Goal: Use online tool/utility: Use online tool/utility

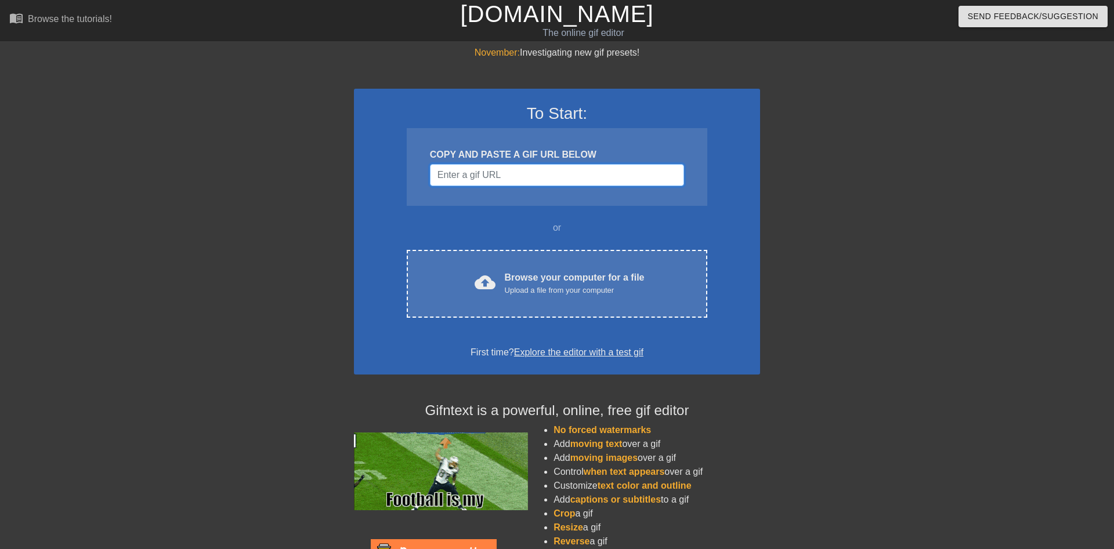
click at [454, 177] on input "Username" at bounding box center [557, 175] width 254 height 22
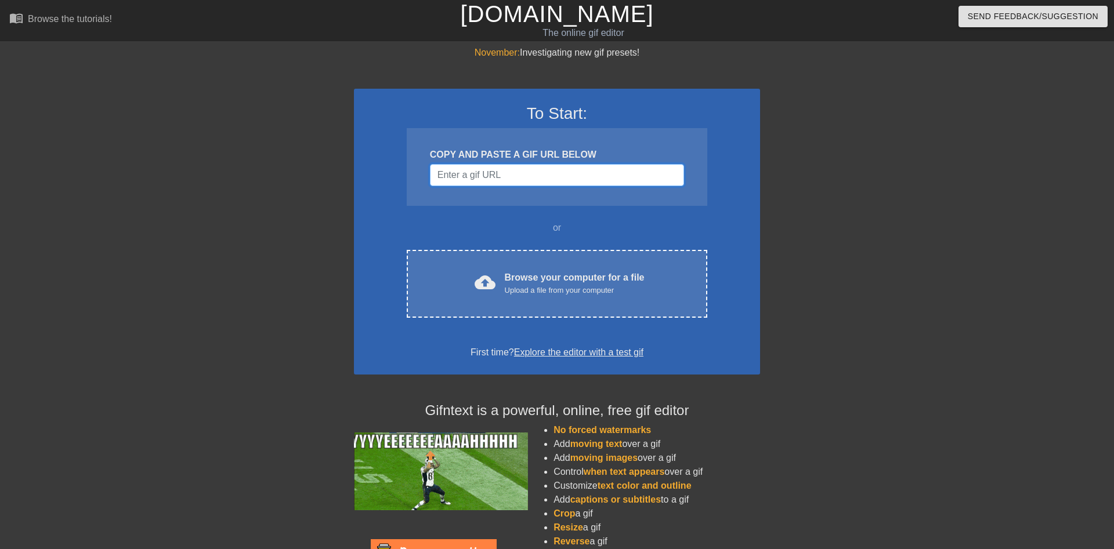
paste input "[URL][DOMAIN_NAME][PERSON_NAME][PERSON_NAME]"
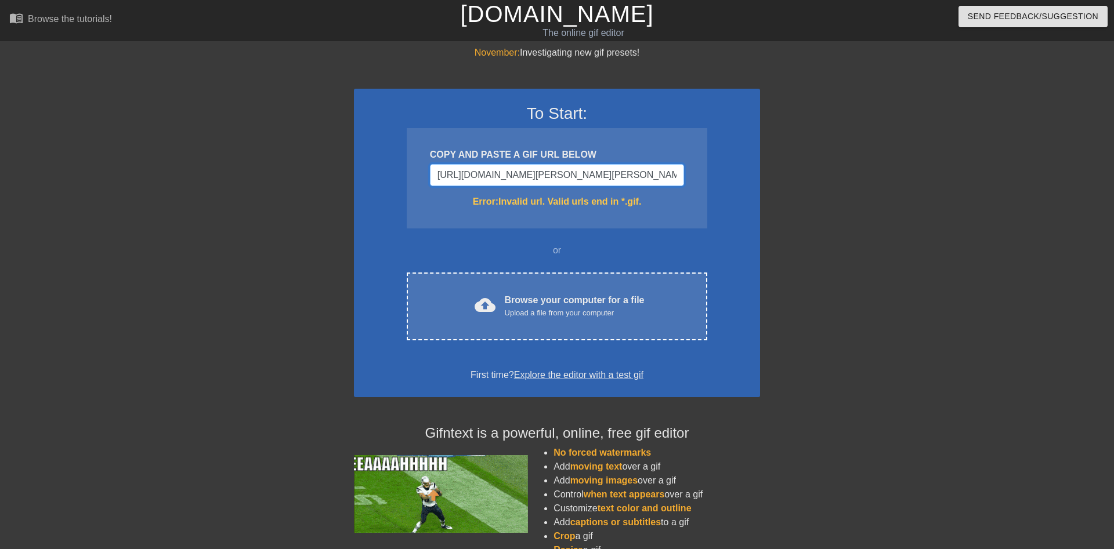
scroll to position [0, 2194]
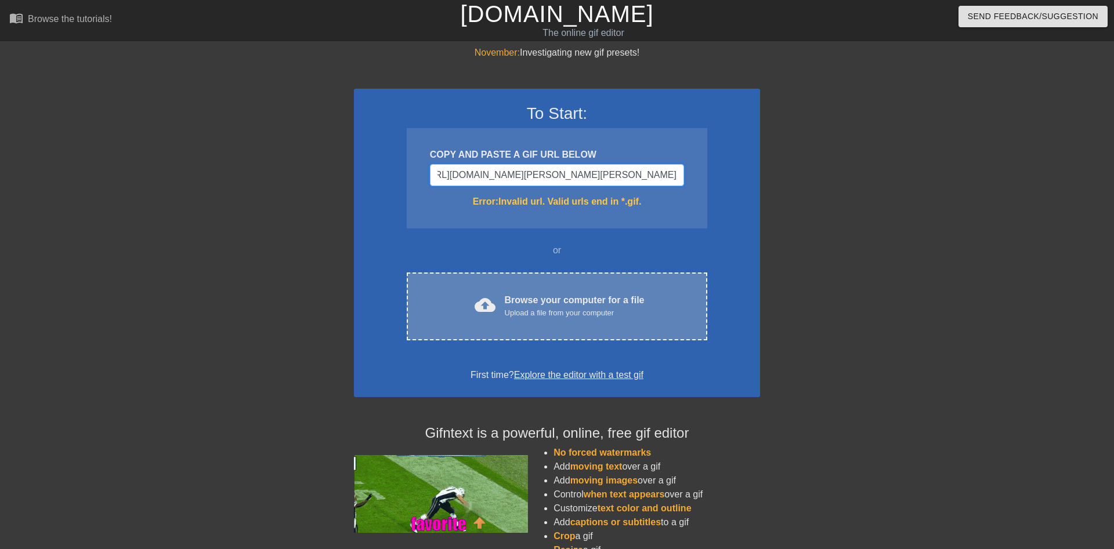
type input "[URL][DOMAIN_NAME][PERSON_NAME][PERSON_NAME]"
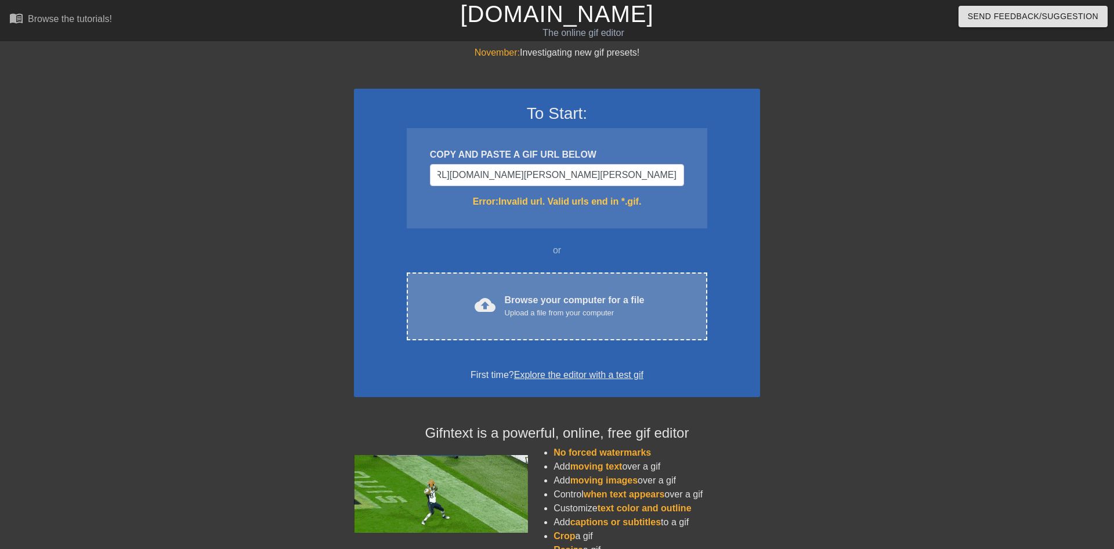
click at [491, 295] on div "cloud_upload Browse your computer for a file Upload a file from your computer" at bounding box center [557, 307] width 252 height 26
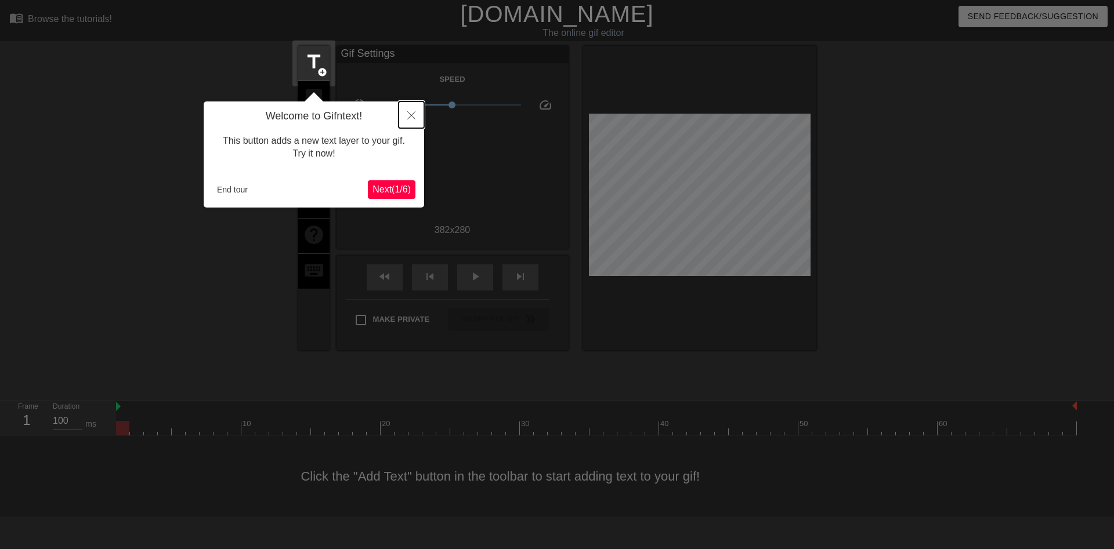
click at [411, 116] on icon "Close" at bounding box center [411, 115] width 8 height 8
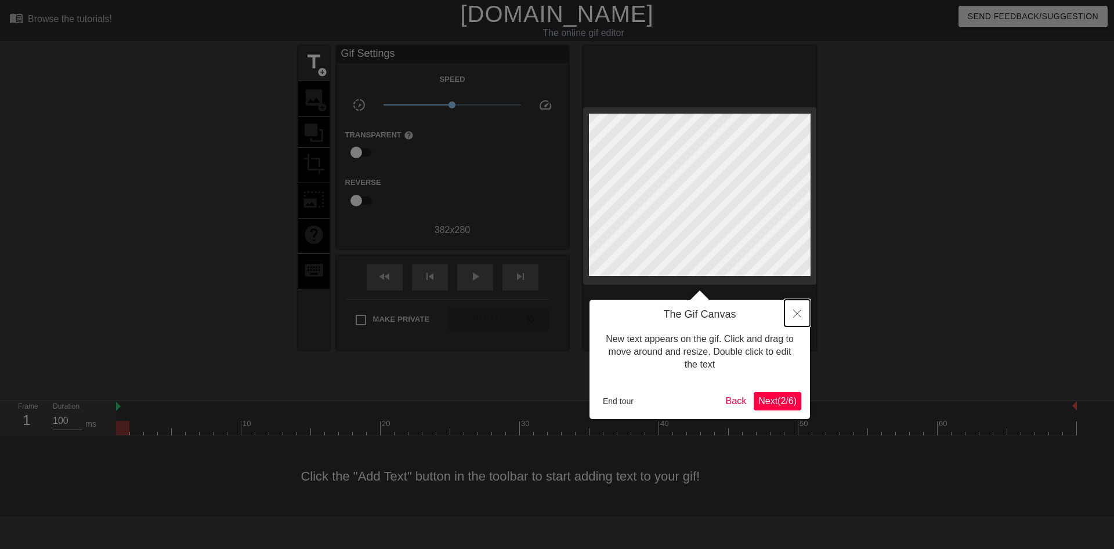
click at [798, 313] on icon "Close" at bounding box center [797, 314] width 8 height 8
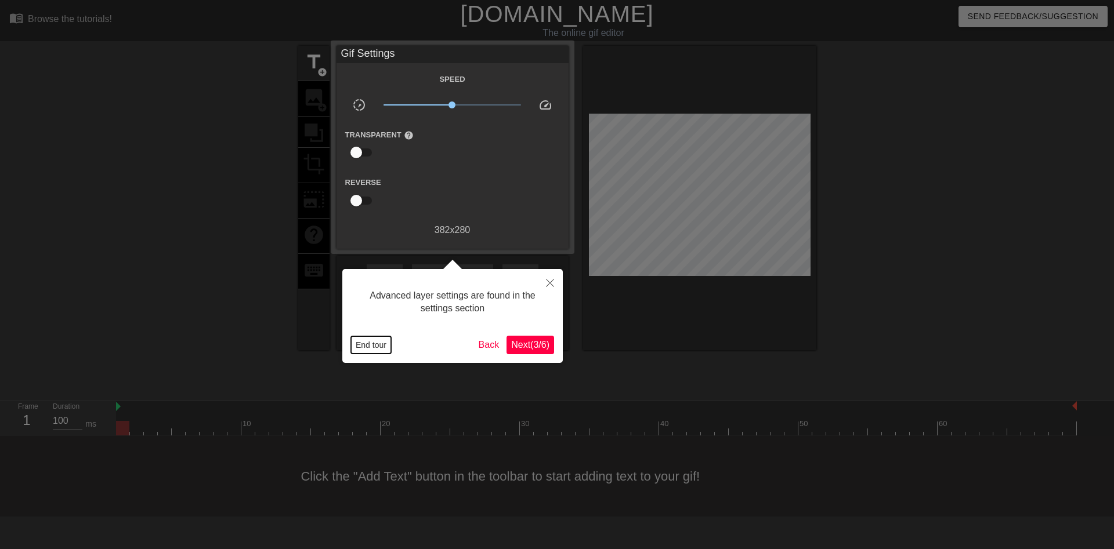
click at [361, 347] on button "End tour" at bounding box center [371, 344] width 40 height 17
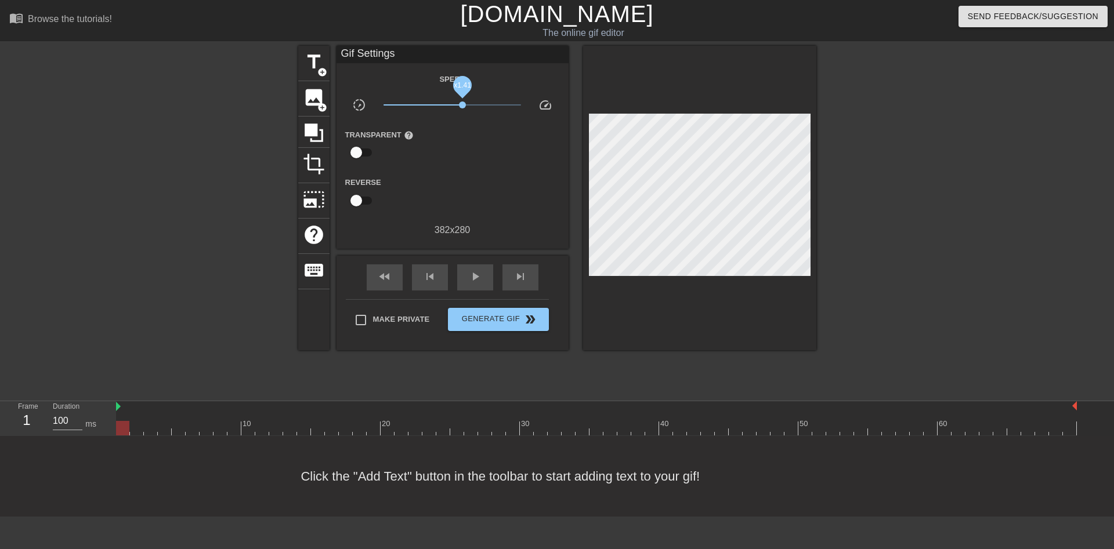
drag, startPoint x: 454, startPoint y: 102, endPoint x: 462, endPoint y: 103, distance: 8.7
click at [462, 103] on span "x1.41" at bounding box center [462, 105] width 7 height 7
click at [452, 101] on span "x0.989" at bounding box center [451, 105] width 137 height 14
click at [467, 275] on div "play_arrow" at bounding box center [475, 278] width 36 height 26
click at [470, 274] on span "pause" at bounding box center [475, 277] width 14 height 14
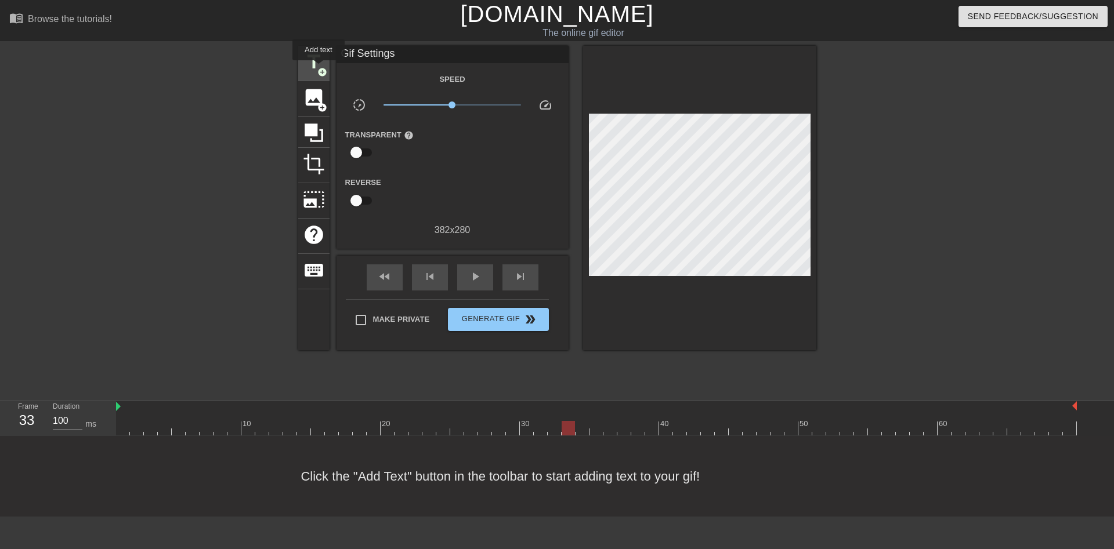
click at [318, 68] on span "add_circle" at bounding box center [322, 72] width 10 height 10
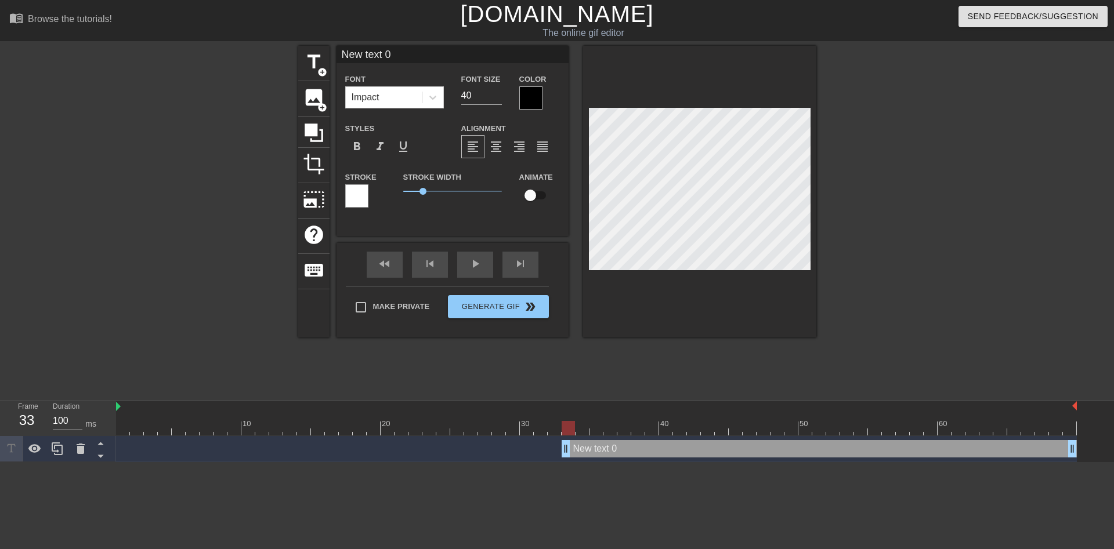
click at [623, 451] on div "New text 0 drag_handle drag_handle" at bounding box center [819, 448] width 515 height 17
click at [622, 451] on div "New text 0 drag_handle drag_handle" at bounding box center [819, 448] width 515 height 17
click at [488, 447] on div "New text 0 drag_handle drag_handle" at bounding box center [596, 448] width 961 height 17
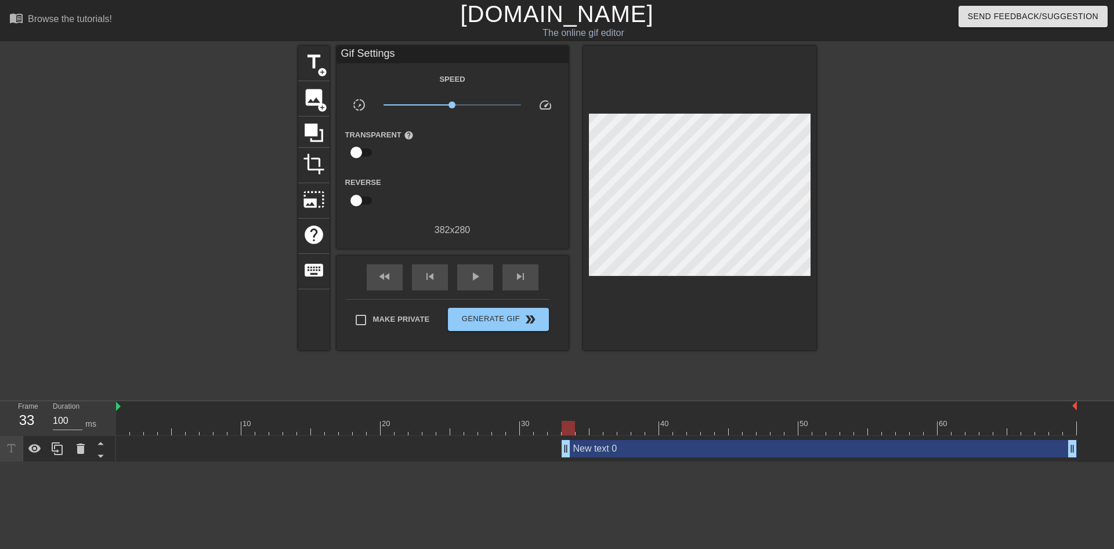
click at [588, 450] on div "New text 0 drag_handle drag_handle" at bounding box center [819, 448] width 515 height 17
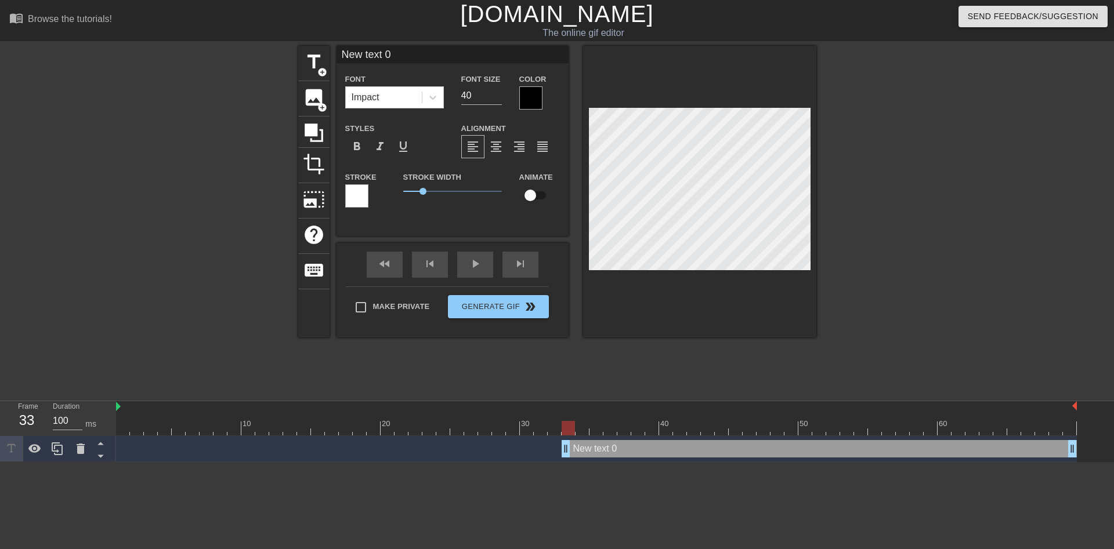
scroll to position [0, 2]
type input "New text"
type textarea "New text"
type input "New text"
type textarea "New text"
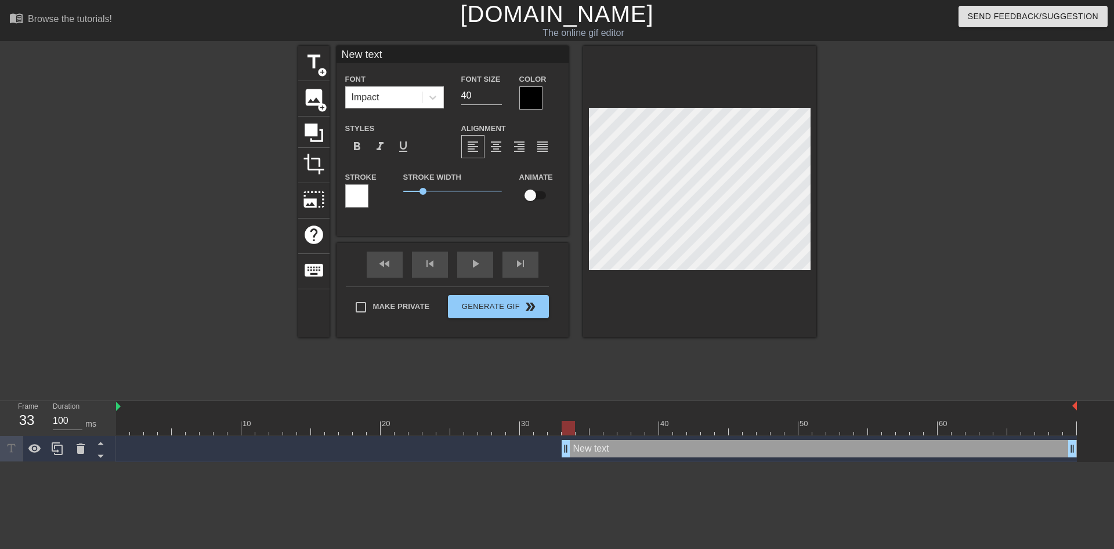
type input "New tex"
type textarea "New tex"
type input "New te"
type textarea "New te"
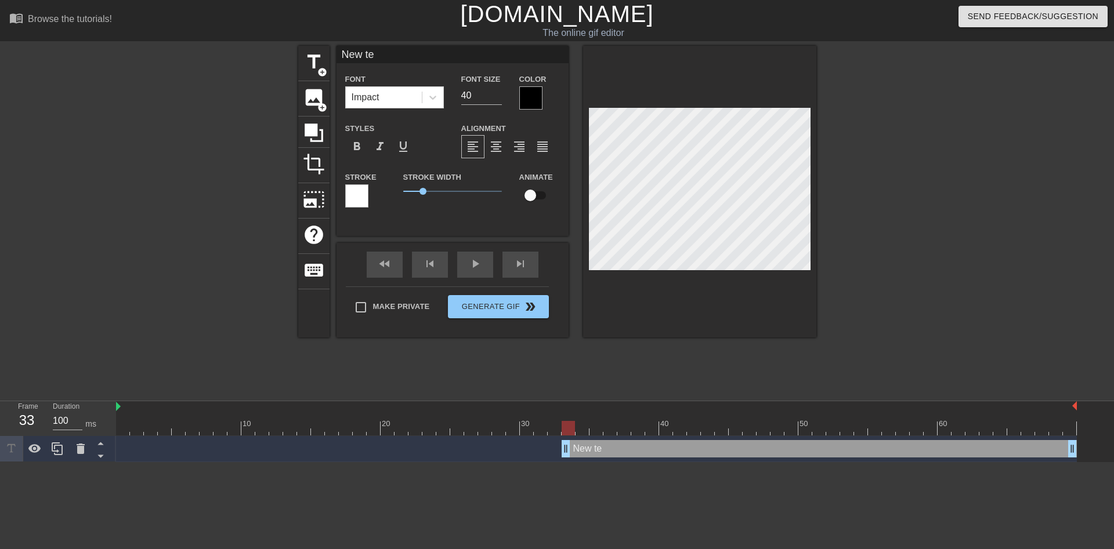
type input "New t"
type textarea "New t"
type input "New"
type textarea "New"
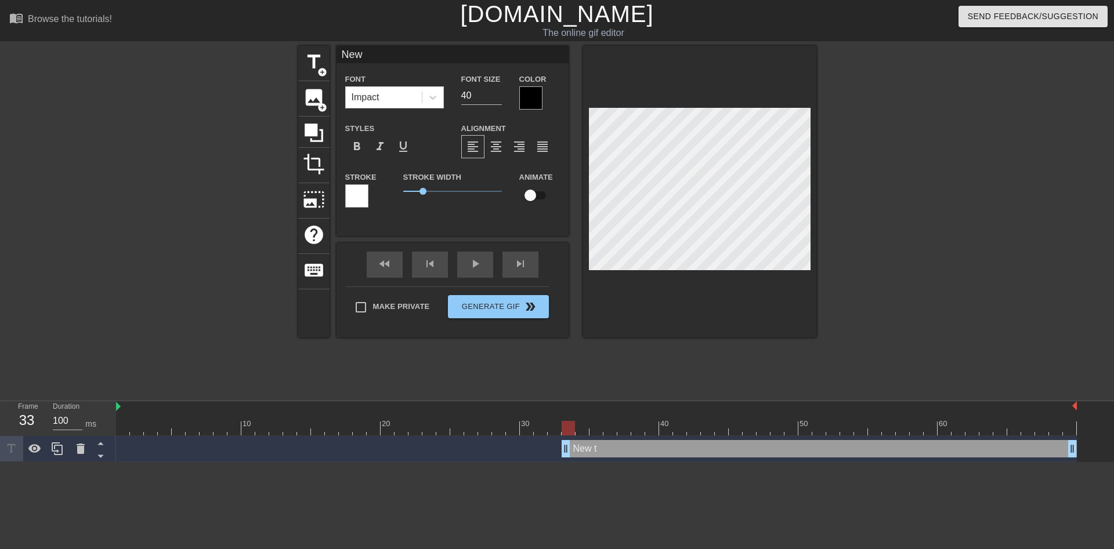
scroll to position [0, 1]
type input "New"
type textarea "New"
type input "Ne"
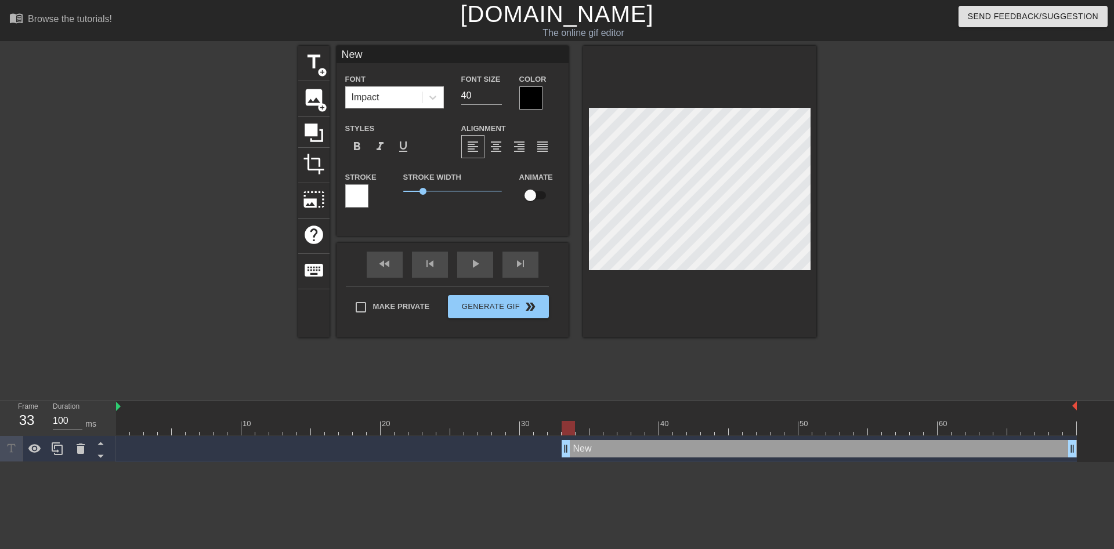
type textarea "Ne"
type input "N"
type textarea "N"
type input "A"
type textarea "A"
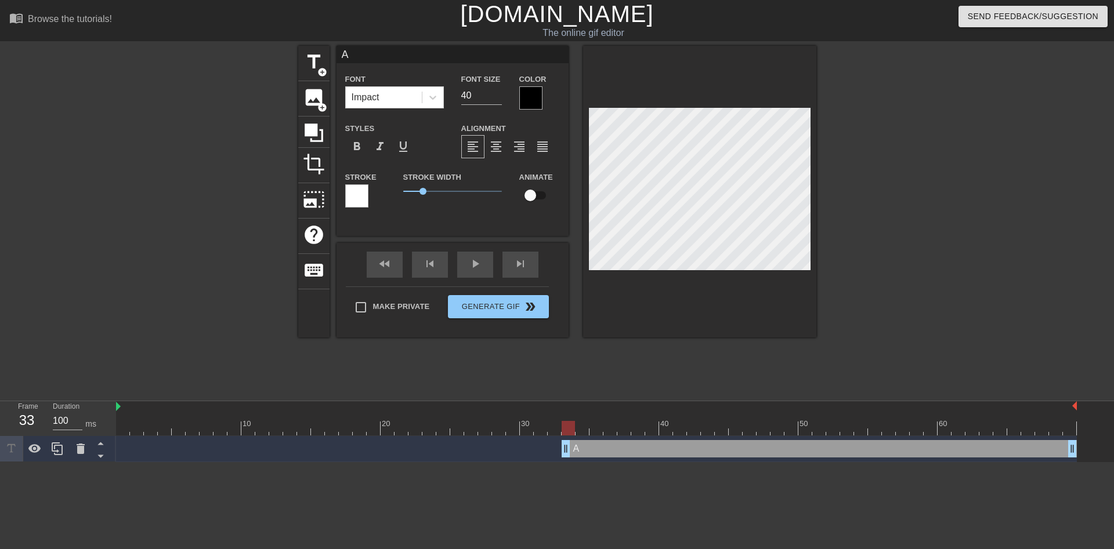
type input "Aö"
type textarea "Aö"
type input "A"
type textarea "A"
type input "Al"
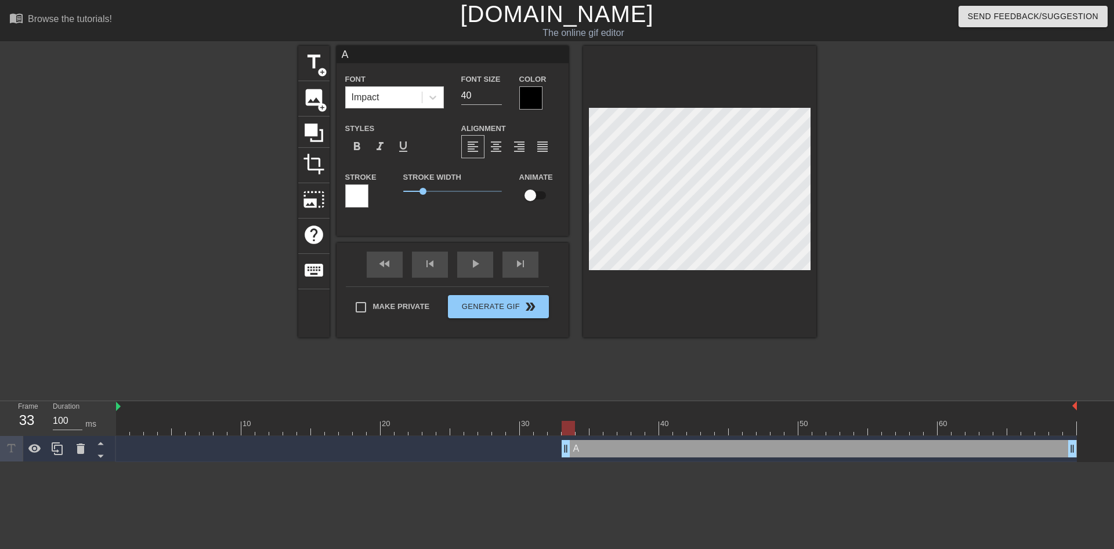
type textarea "Al"
type input "Alg"
type textarea "Alg"
type input "Alge"
type textarea "Alge"
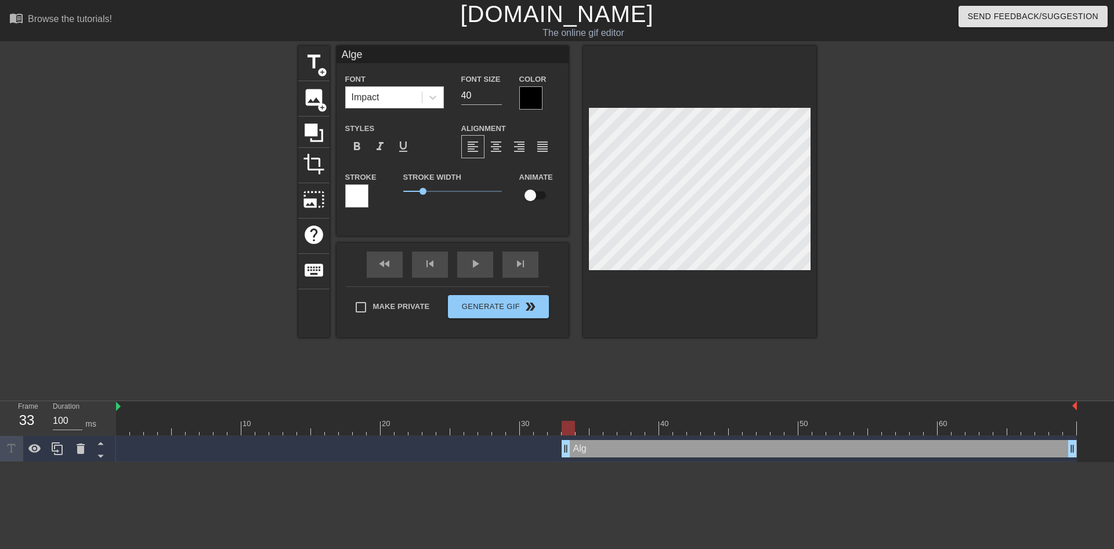
type input "[GEOGRAPHIC_DATA]"
type textarea "[GEOGRAPHIC_DATA]"
type input "Algera"
type textarea "Algera"
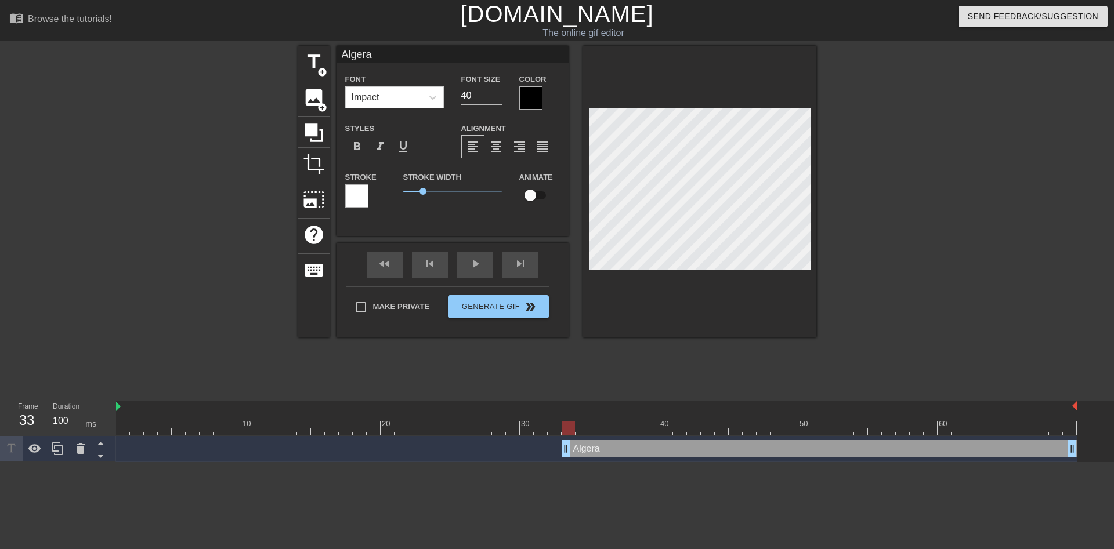
type input "AlgeraZ"
type textarea "AlgeraZ"
type input "AlgeraZF"
type textarea "AlgeraZF"
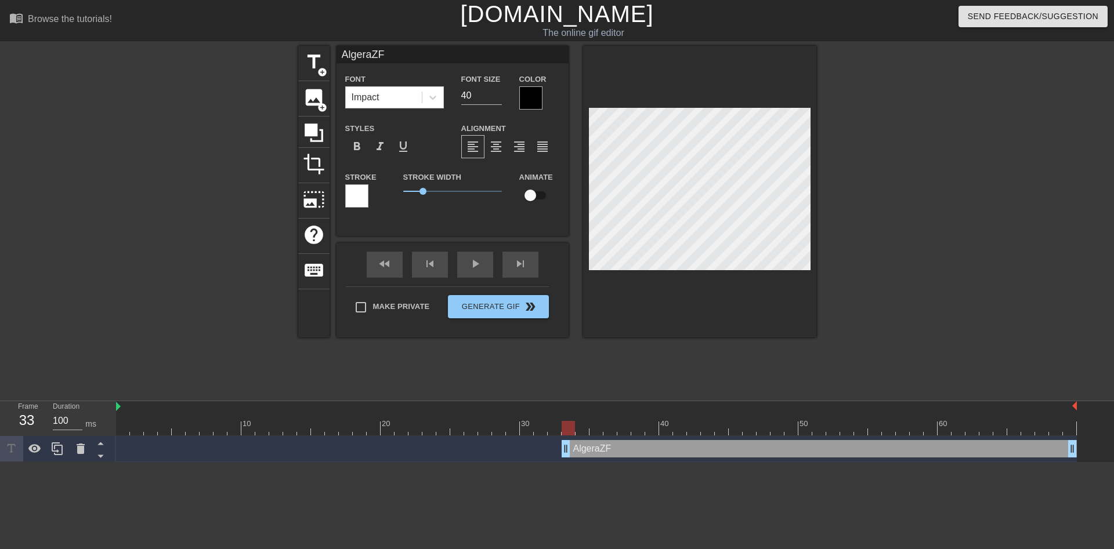
click at [455, 275] on div "fast_rewind skip_previous play_arrow skip_next" at bounding box center [452, 265] width 189 height 44
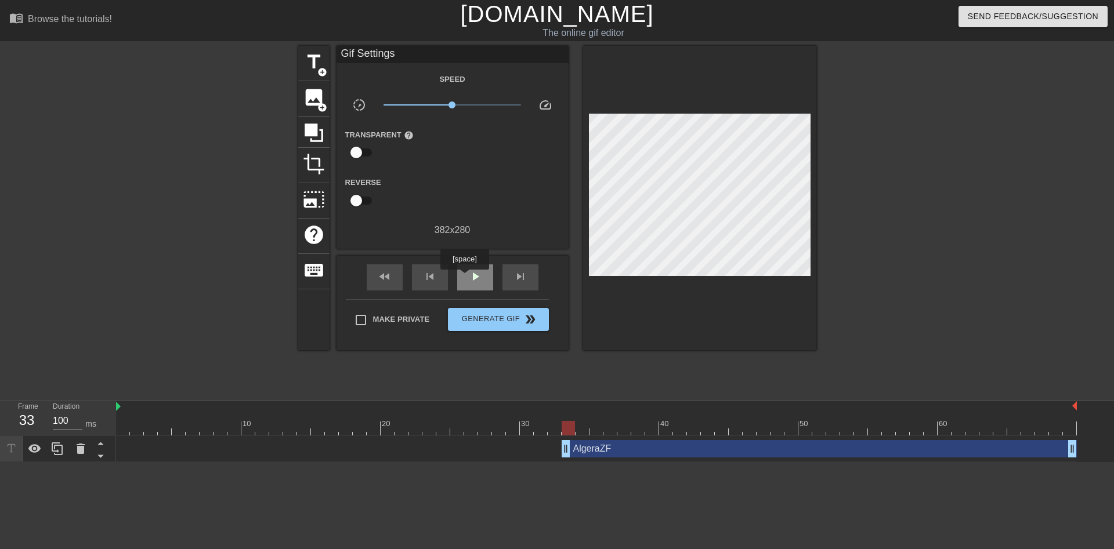
click at [464, 278] on div "play_arrow" at bounding box center [475, 278] width 36 height 26
click at [464, 278] on div "pause" at bounding box center [475, 278] width 36 height 26
click at [696, 434] on div at bounding box center [693, 428] width 13 height 15
click at [698, 448] on div "AlgeraZF drag_handle drag_handle" at bounding box center [819, 448] width 515 height 17
click at [465, 266] on div "play_arrow" at bounding box center [475, 278] width 36 height 26
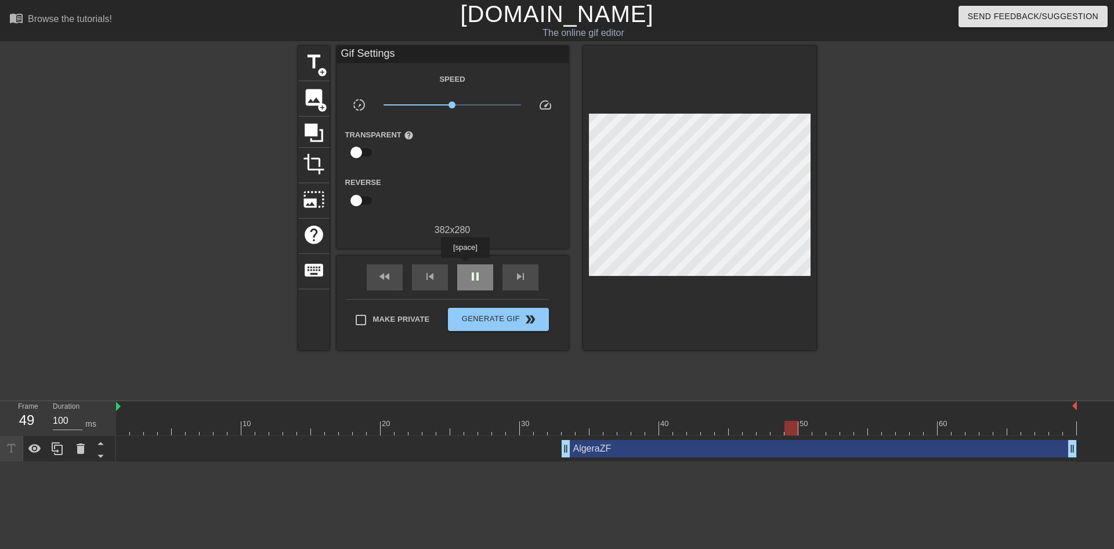
click at [465, 266] on div "pause" at bounding box center [475, 278] width 36 height 26
